Goal: Information Seeking & Learning: Check status

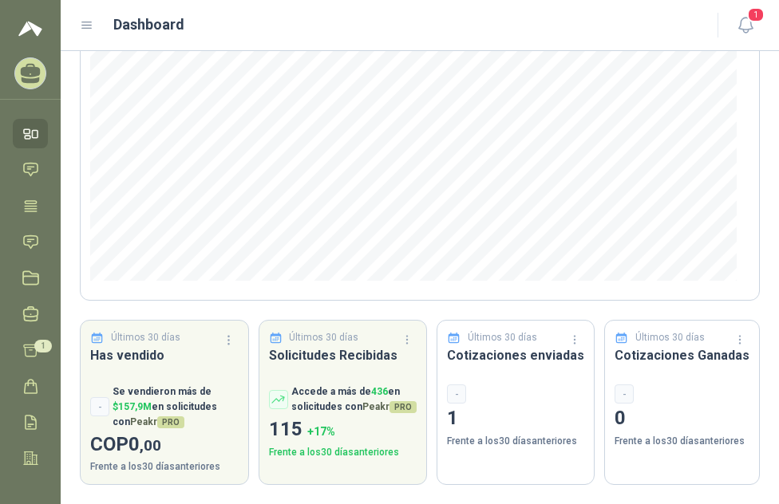
scroll to position [150, 0]
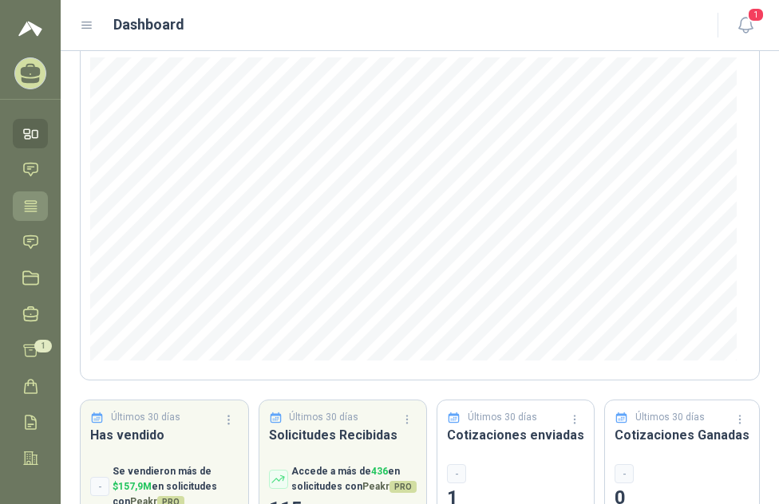
click at [33, 198] on icon at bounding box center [30, 206] width 17 height 17
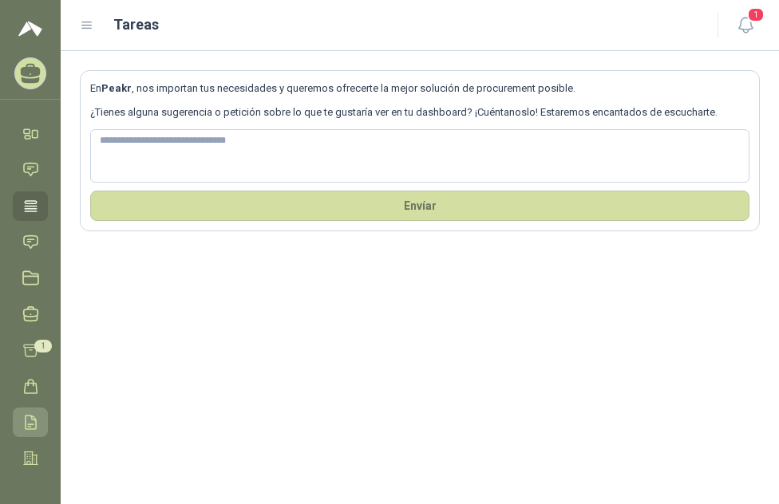
click at [31, 421] on icon at bounding box center [30, 422] width 17 height 17
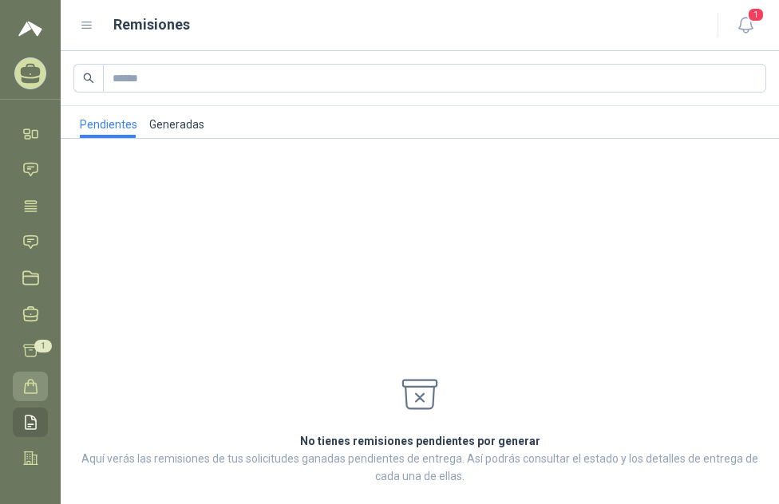
click at [34, 390] on icon at bounding box center [30, 386] width 17 height 17
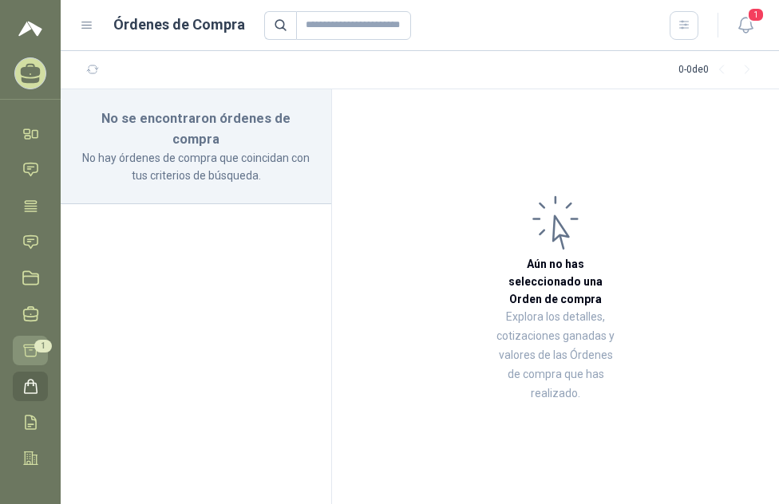
click at [28, 347] on icon at bounding box center [31, 351] width 14 height 12
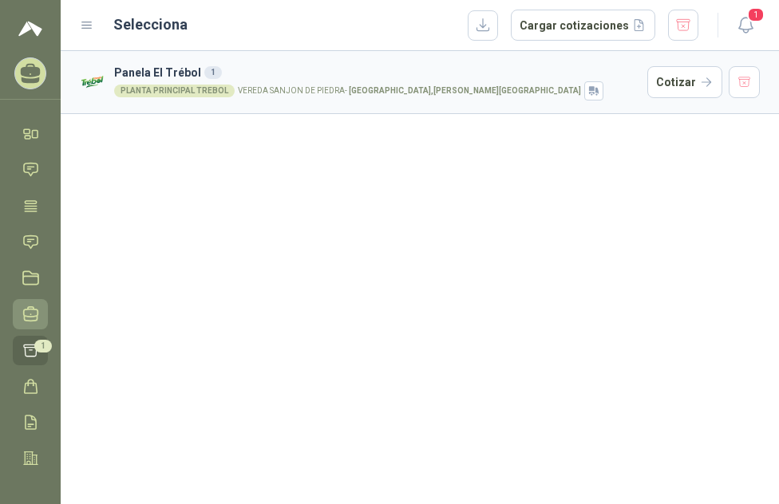
click at [27, 322] on icon at bounding box center [31, 314] width 14 height 14
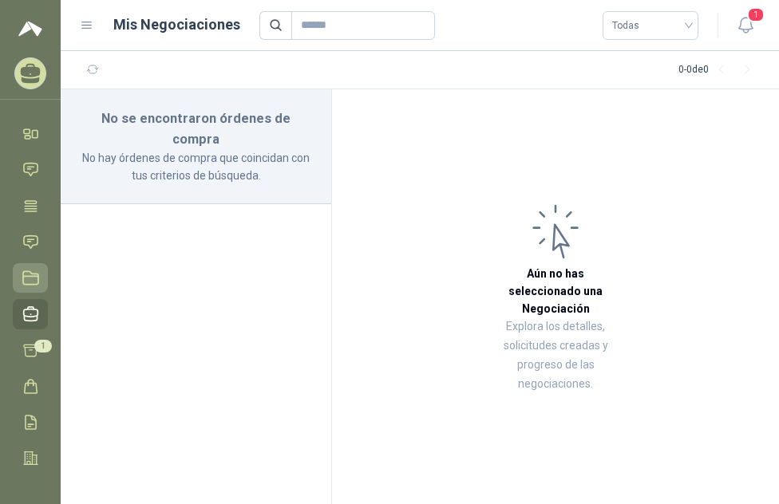
click at [22, 275] on icon at bounding box center [30, 278] width 17 height 17
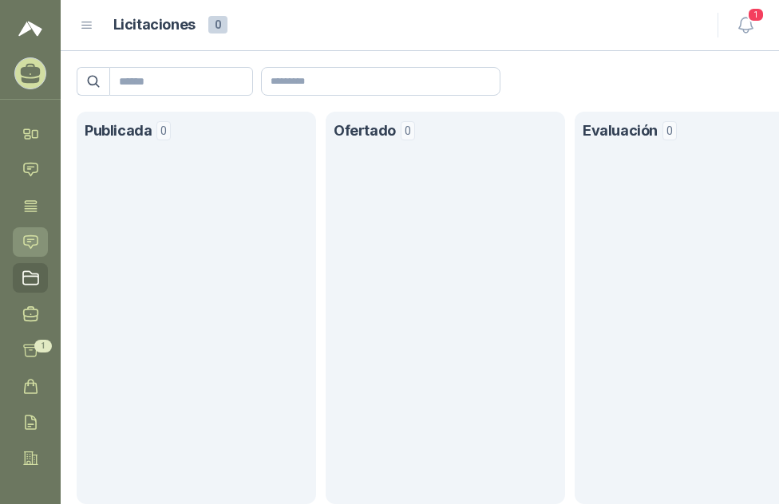
click at [35, 237] on icon at bounding box center [30, 242] width 17 height 17
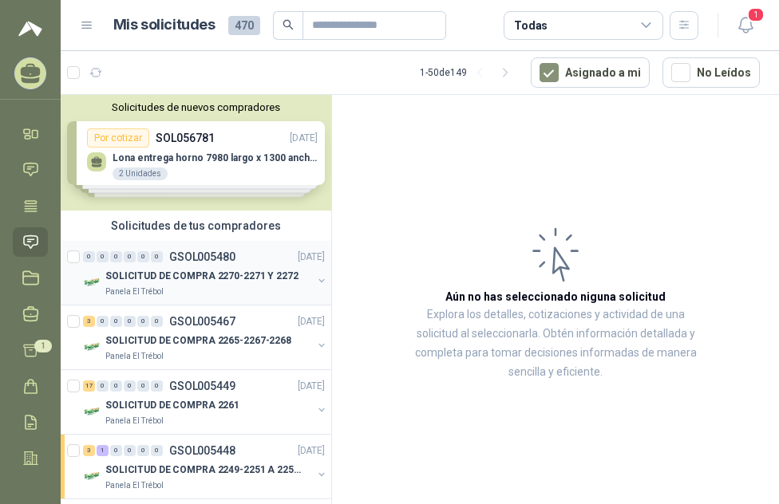
click at [164, 275] on p "SOLICITUD DE COMPRA 2270-2271 Y 2272" at bounding box center [201, 276] width 193 height 15
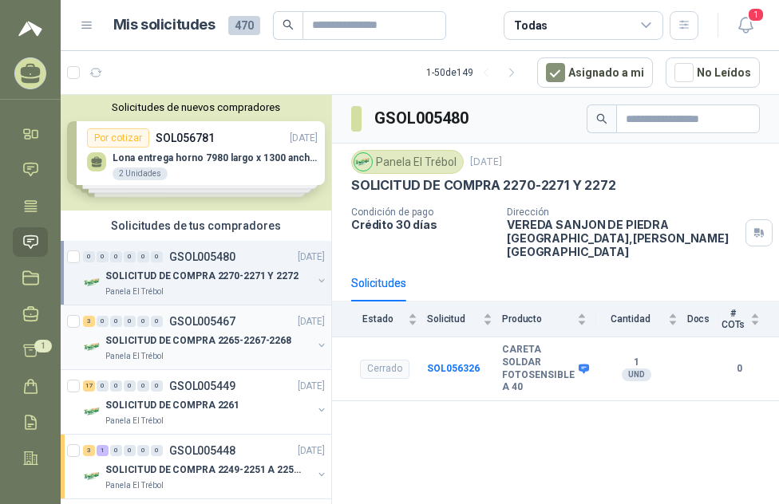
click at [159, 327] on div "3 0 0 0 0 0 GSOL005467 [DATE]" at bounding box center [205, 321] width 245 height 19
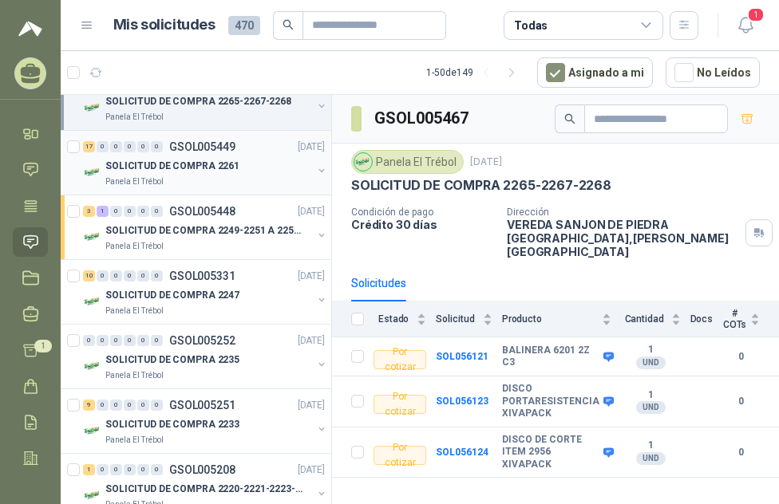
scroll to position [160, 0]
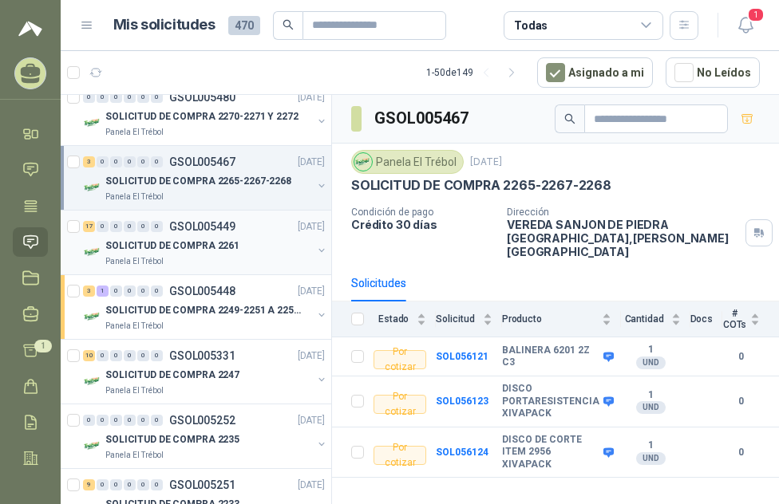
click at [196, 250] on p "SOLICITUD DE COMPRA 2261" at bounding box center [172, 246] width 134 height 15
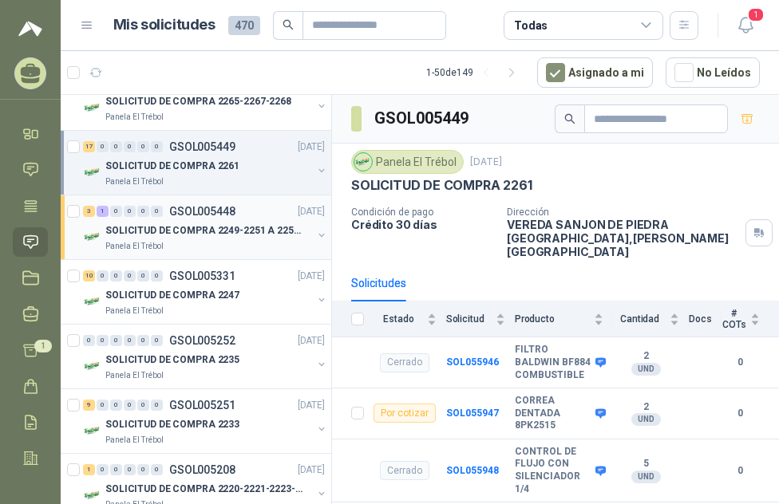
scroll to position [319, 0]
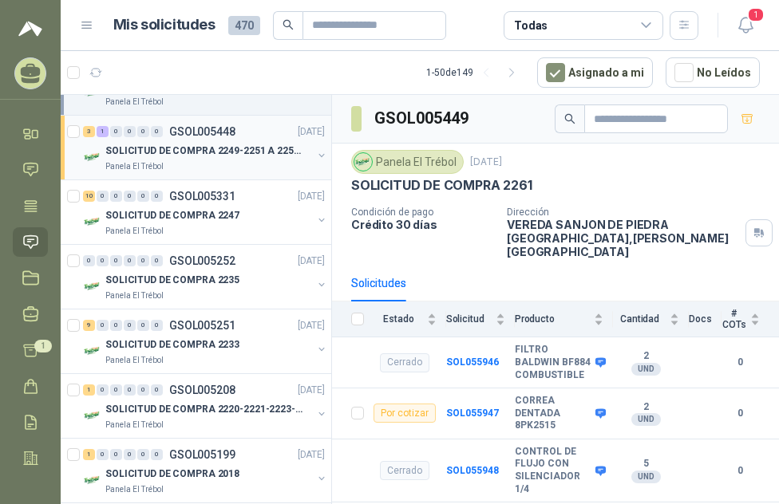
click at [204, 145] on p "SOLICITUD DE COMPRA 2249-2251 A 2256-2258 Y 2262" at bounding box center [204, 151] width 199 height 15
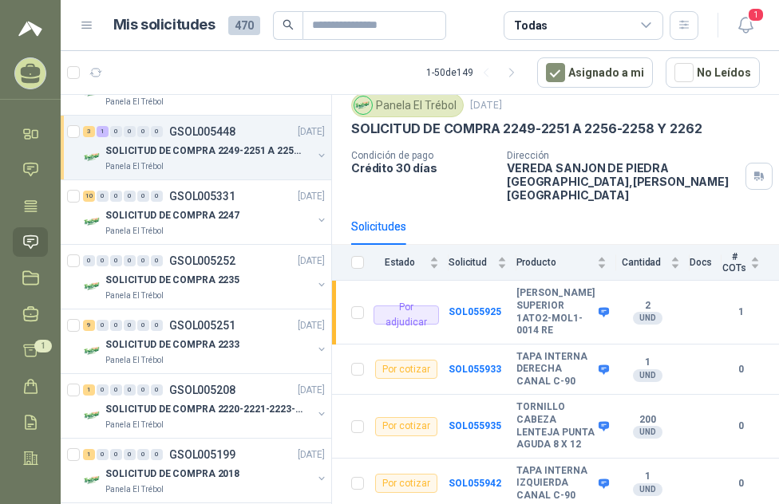
scroll to position [142, 0]
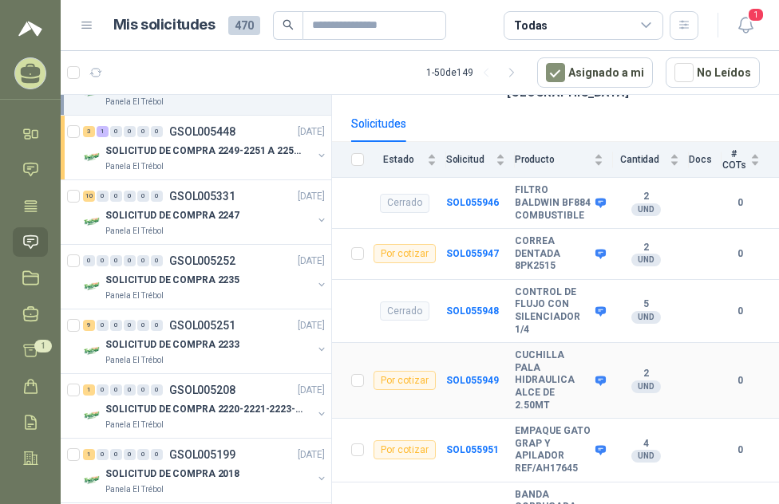
scroll to position [239, 0]
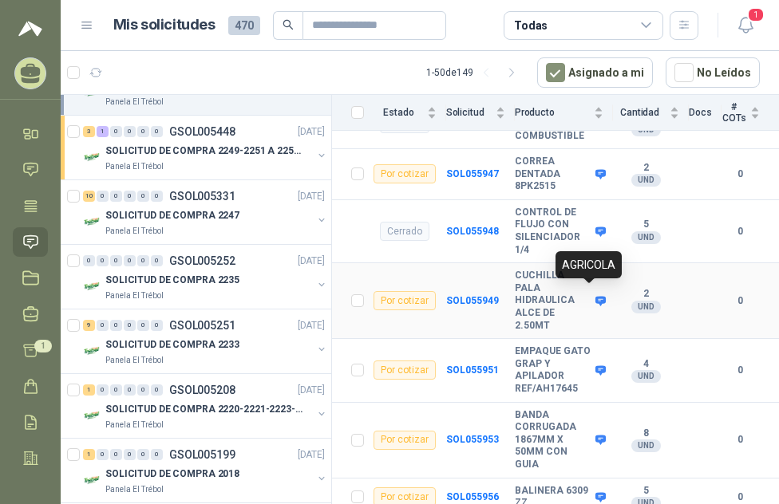
click at [595, 296] on icon at bounding box center [600, 301] width 10 height 10
click at [480, 295] on b "SOL055949" at bounding box center [472, 300] width 53 height 11
